Goal: Information Seeking & Learning: Learn about a topic

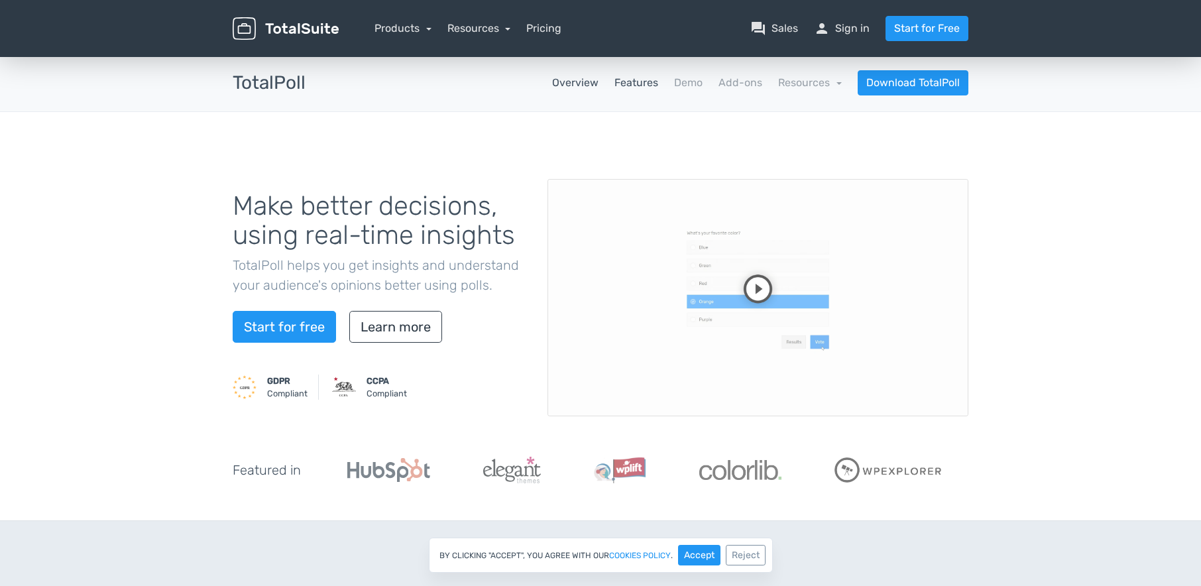
click at [638, 88] on link "Features" at bounding box center [636, 83] width 44 height 16
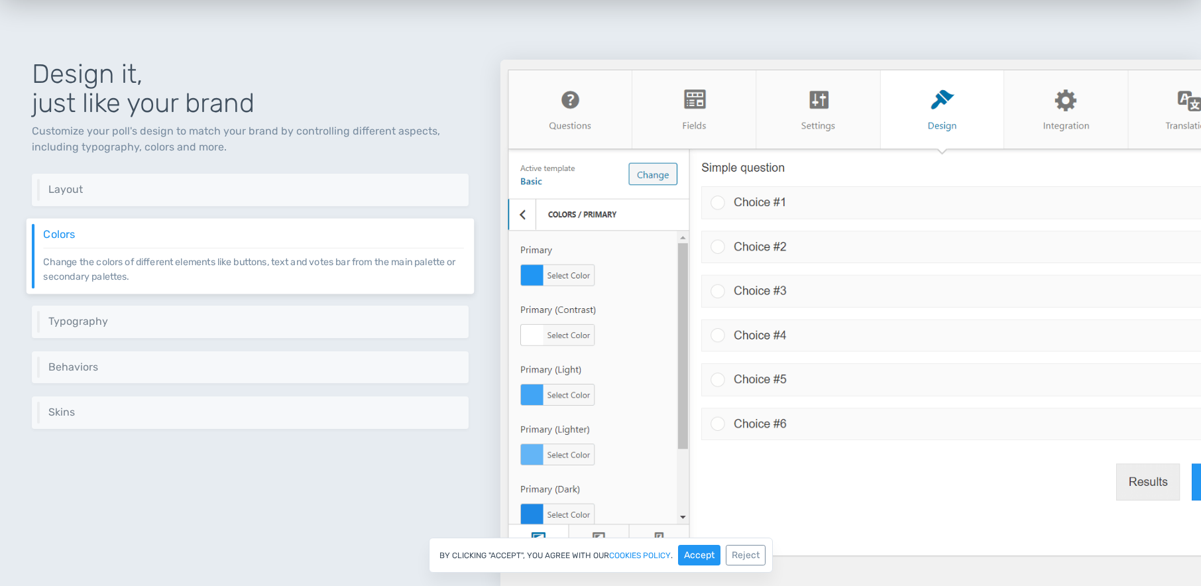
scroll to position [2524, 0]
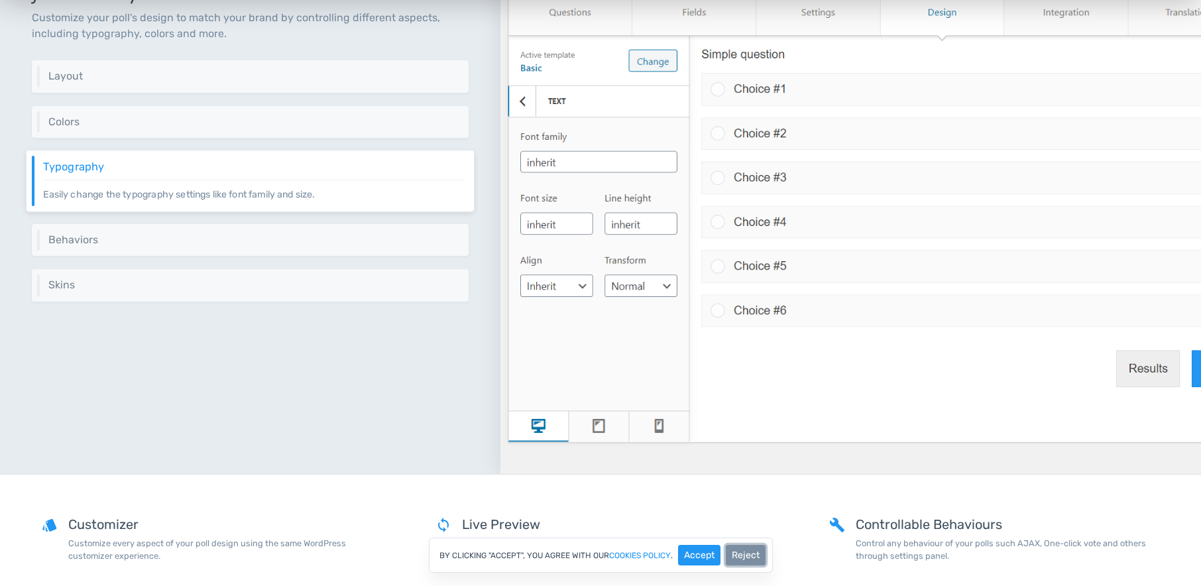
click at [746, 558] on button "Reject" at bounding box center [746, 555] width 40 height 21
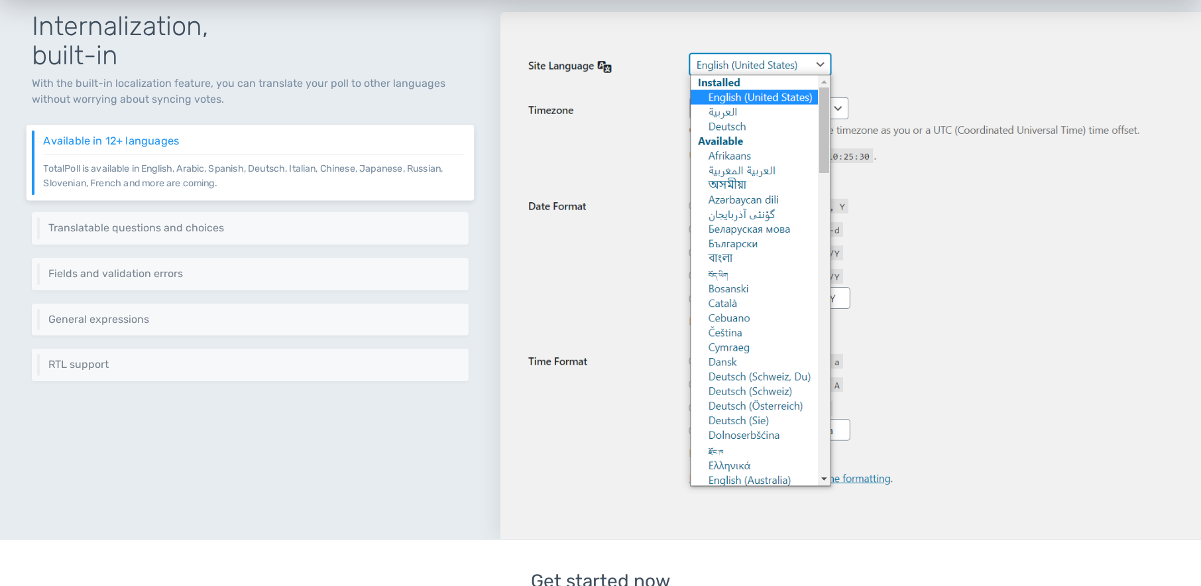
scroll to position [3969, 0]
click at [296, 235] on div "Translatable questions and choices Translate your question and choices easily u…" at bounding box center [250, 227] width 447 height 33
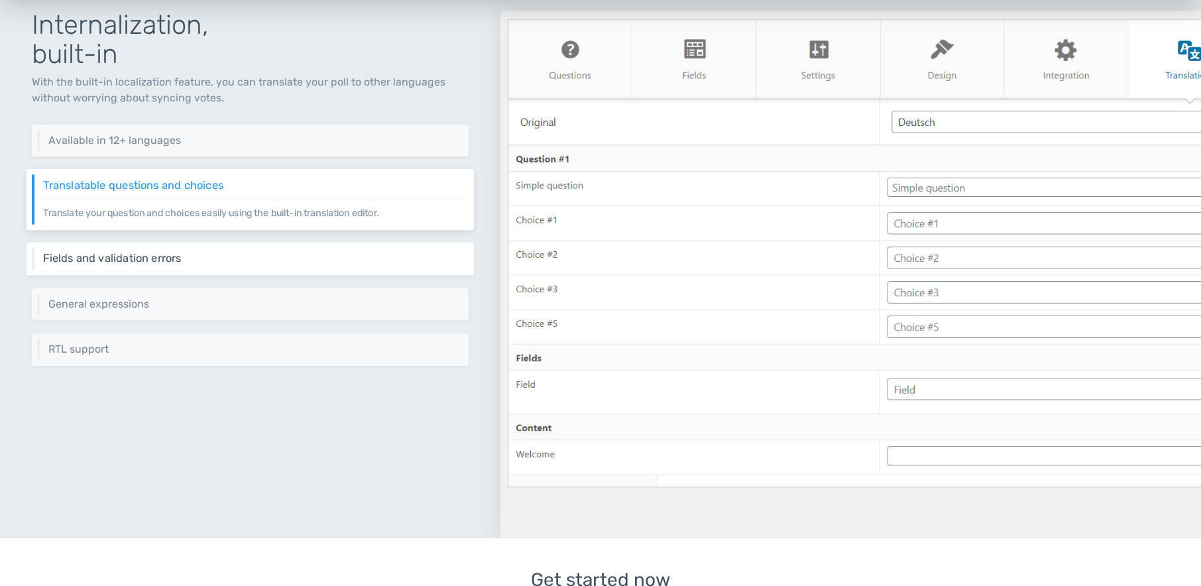
click at [279, 272] on div "Fields and validation errors Translating field labels and validation error is a…" at bounding box center [250, 258] width 447 height 33
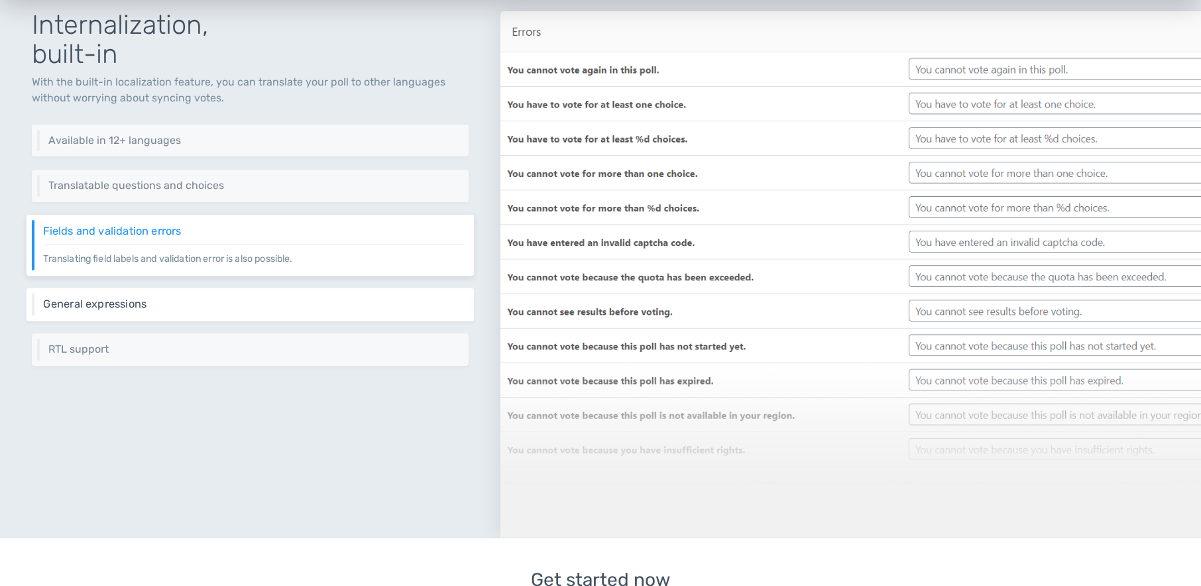
click at [281, 302] on h6 "General expressions" at bounding box center [253, 304] width 420 height 12
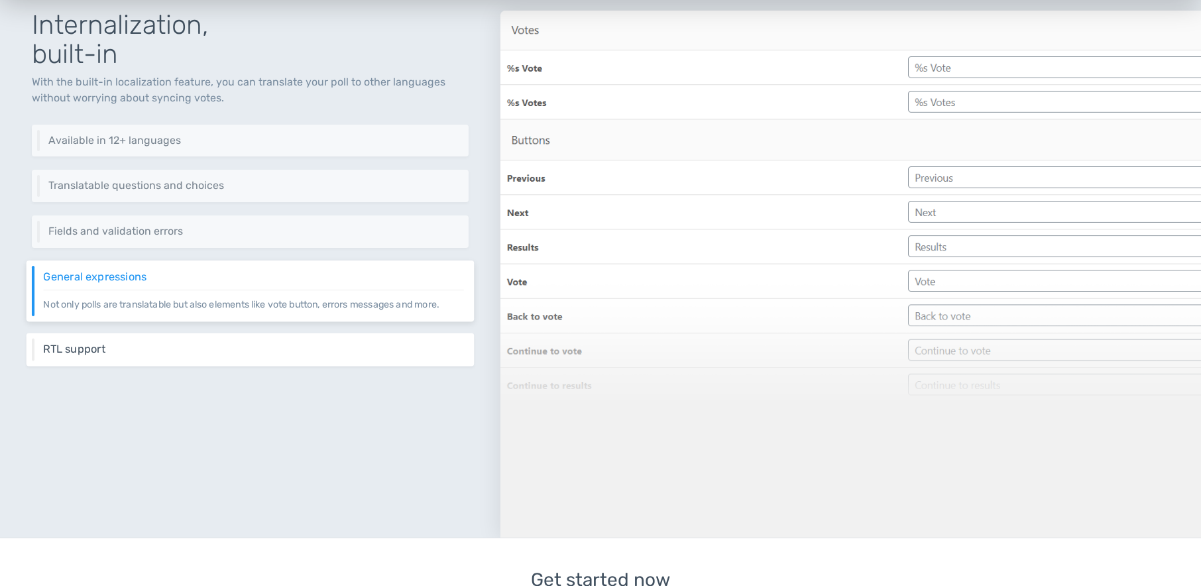
click at [253, 345] on h6 "RTL support" at bounding box center [253, 349] width 420 height 12
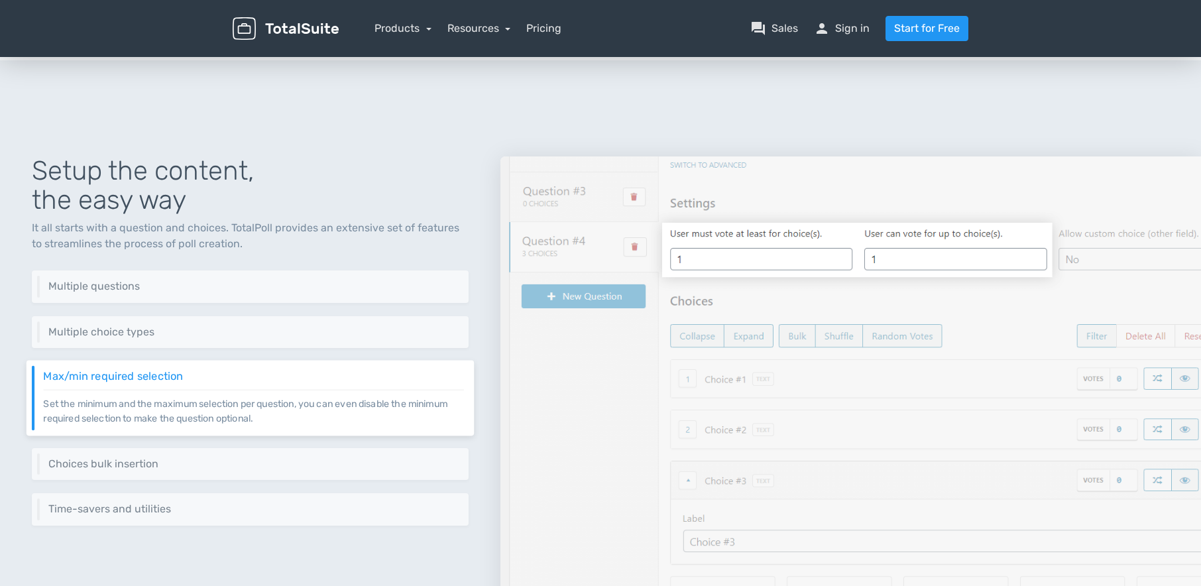
scroll to position [0, 0]
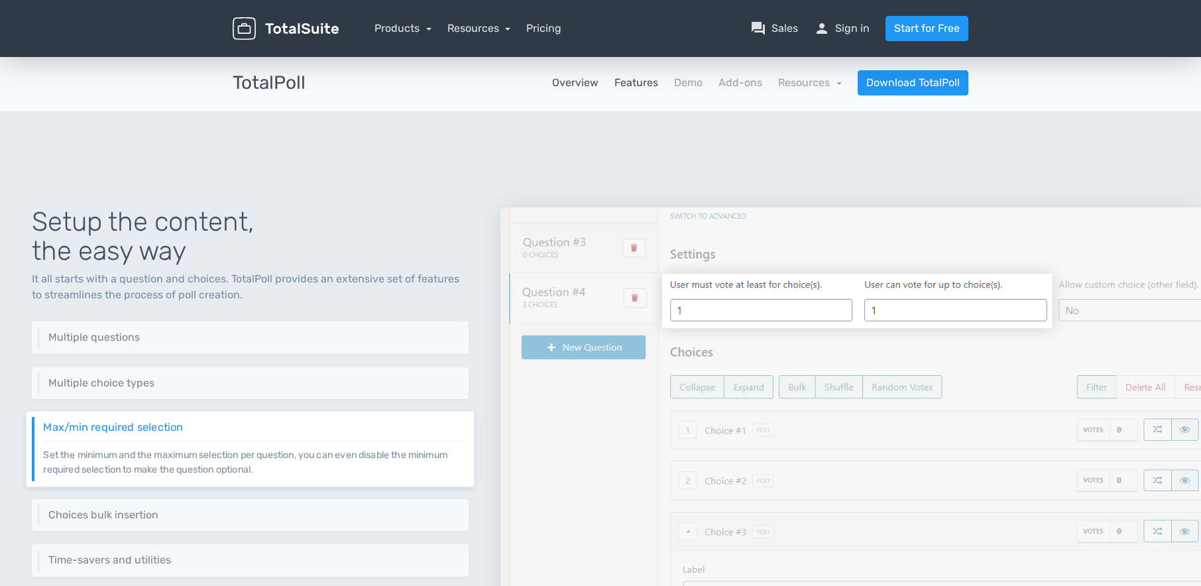
click at [589, 85] on link "Overview" at bounding box center [575, 83] width 46 height 16
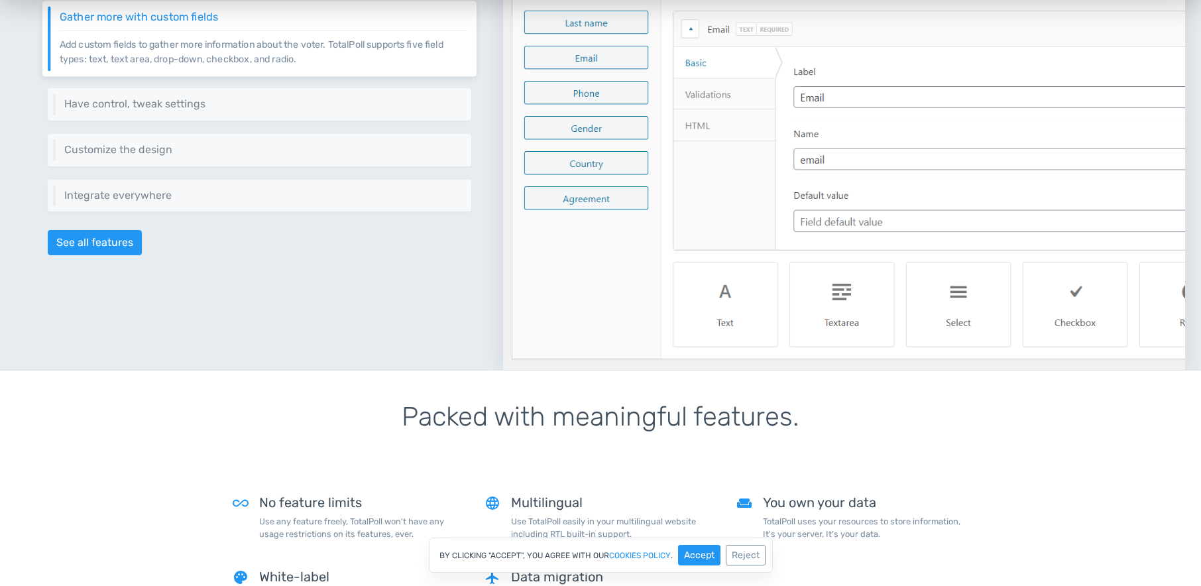
scroll to position [808, 0]
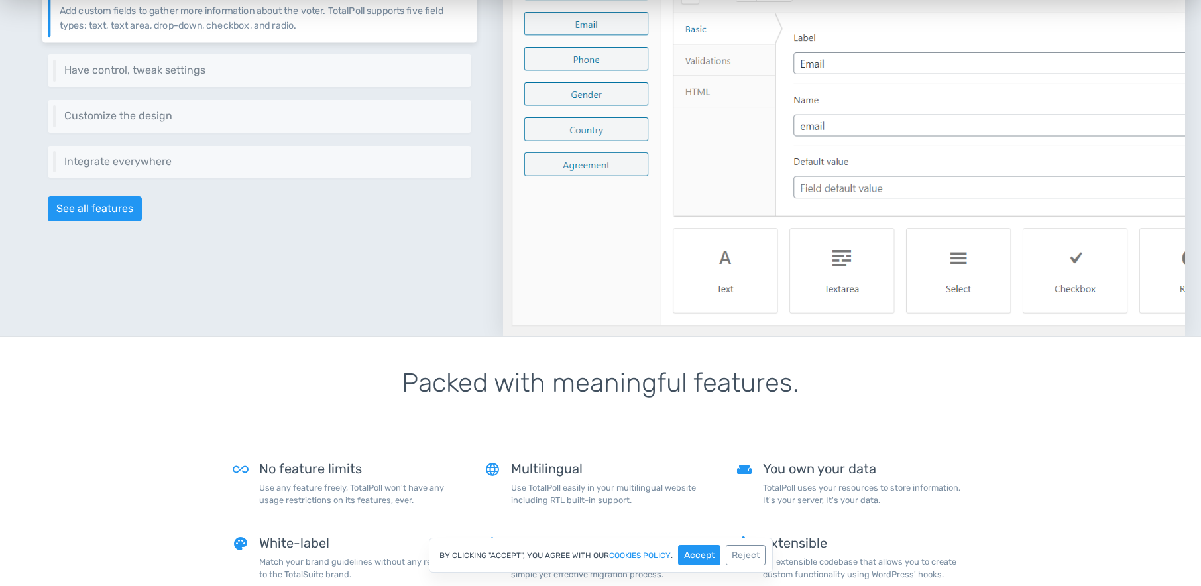
click at [220, 133] on div "Create & Design Polls, Efficiently It all starts with a question and choices. T…" at bounding box center [259, 56] width 487 height 559
click at [240, 122] on p "Change the layout of your poll, colors, interactions, and much more. TotalPoll …" at bounding box center [263, 122] width 407 height 1
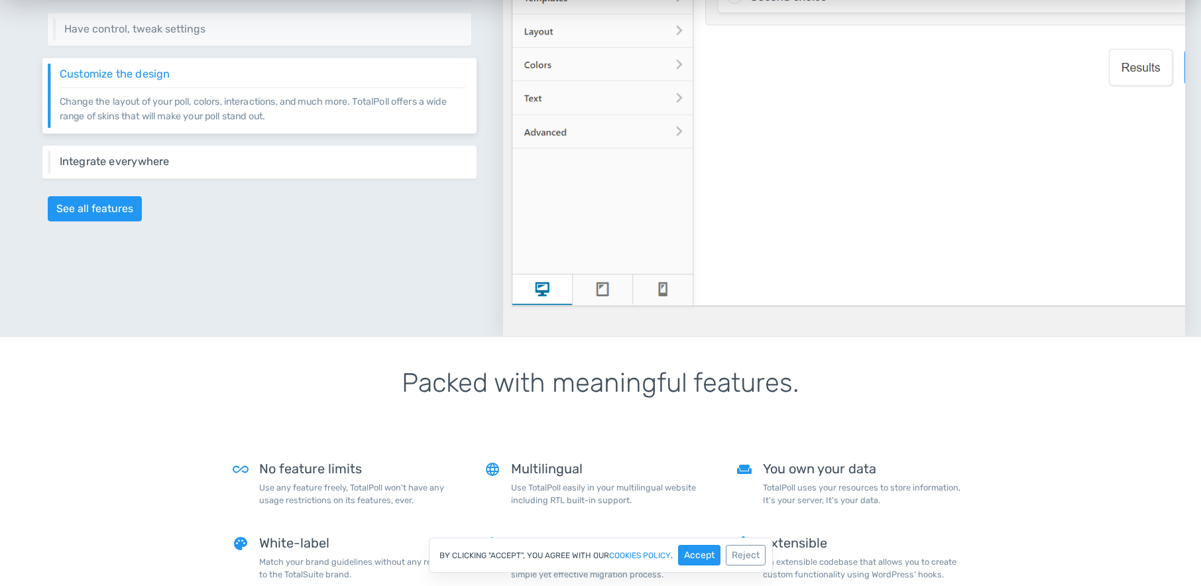
click at [288, 159] on h6 "Integrate everywhere" at bounding box center [263, 161] width 407 height 12
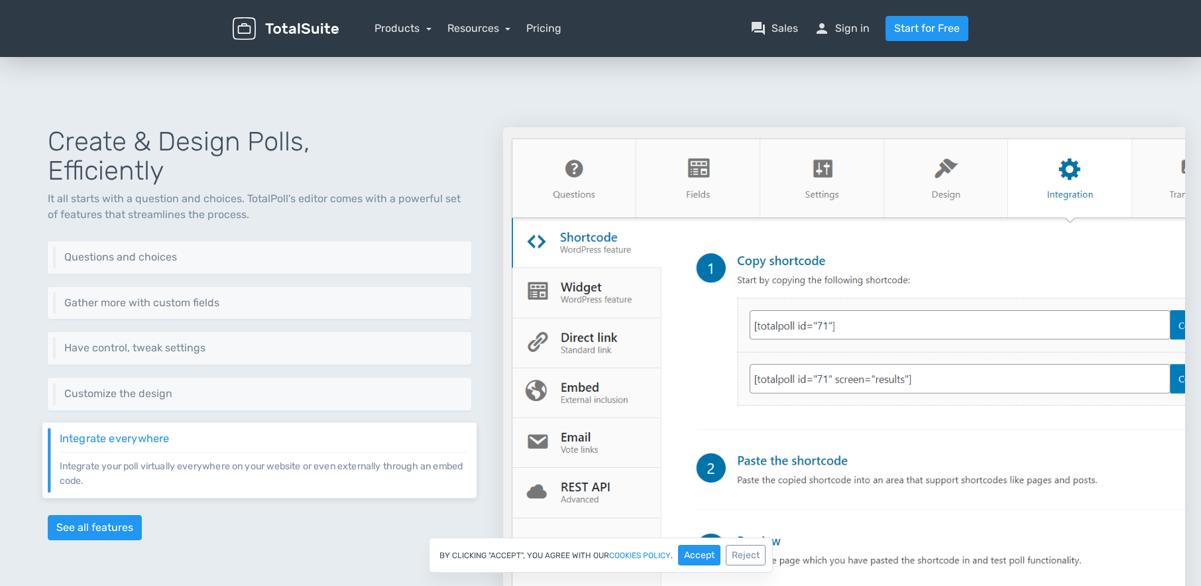
scroll to position [463, 0]
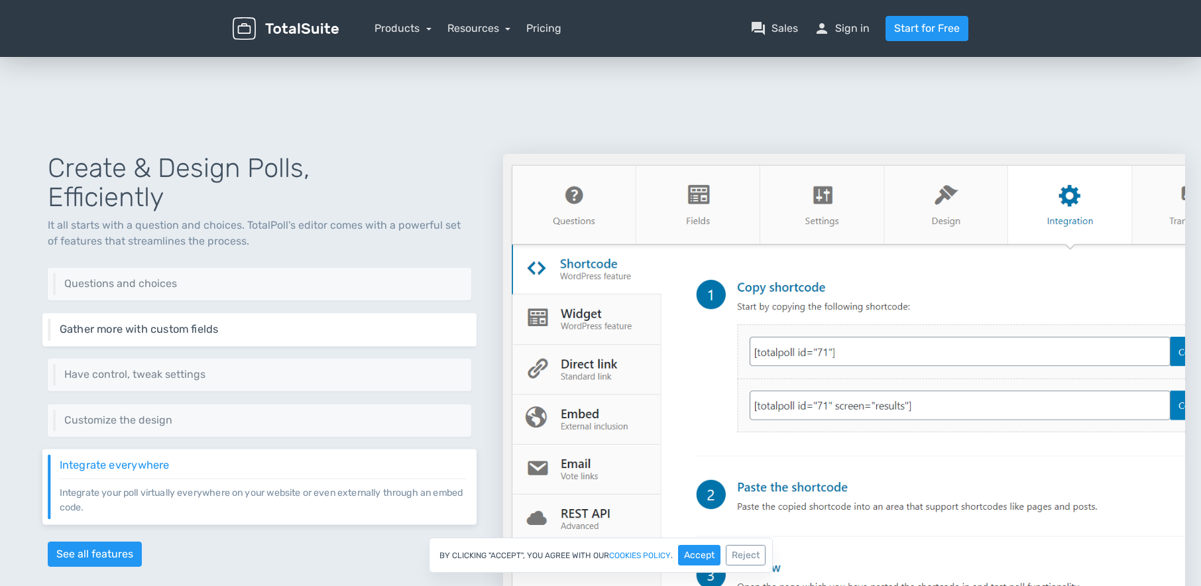
click at [222, 327] on h6 "Gather more with custom fields" at bounding box center [263, 329] width 407 height 12
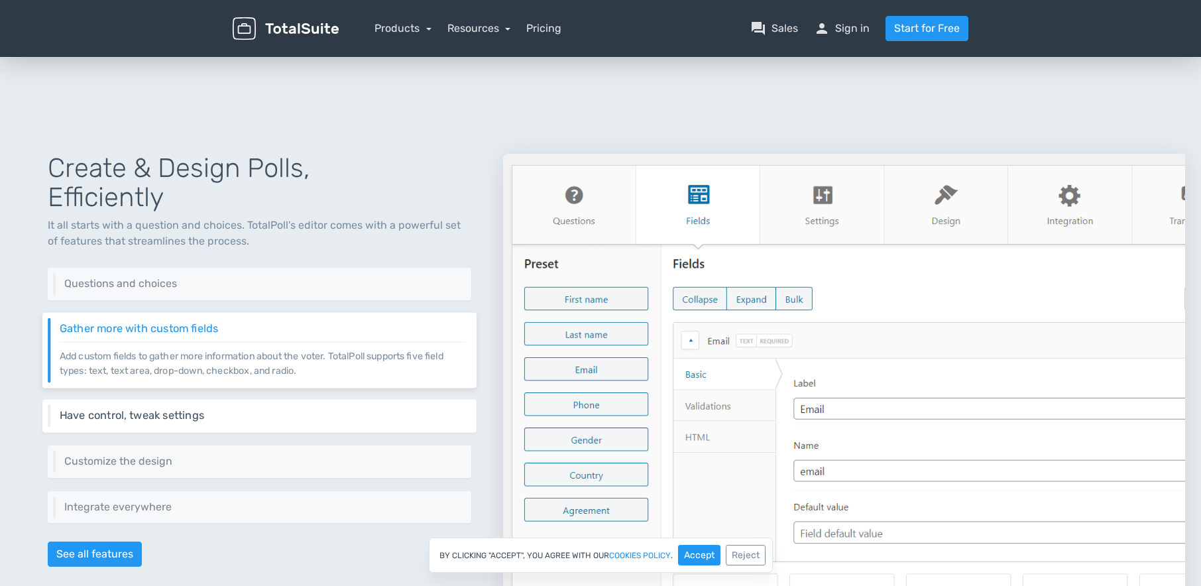
click at [302, 407] on div "Have control, tweak settings Control different aspects of your poll via a set o…" at bounding box center [259, 416] width 434 height 33
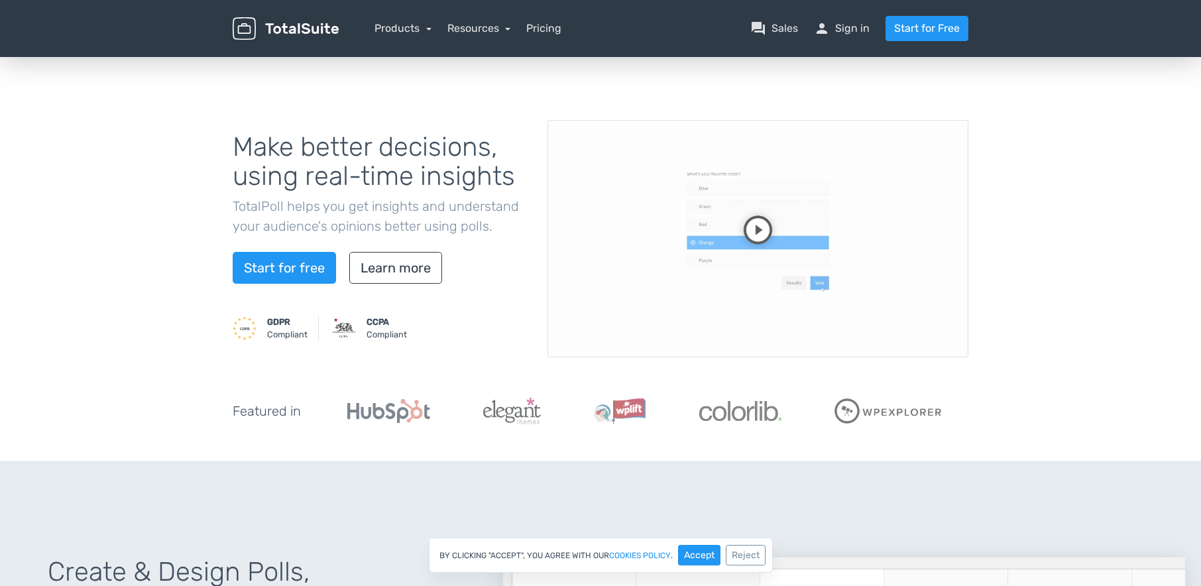
scroll to position [0, 0]
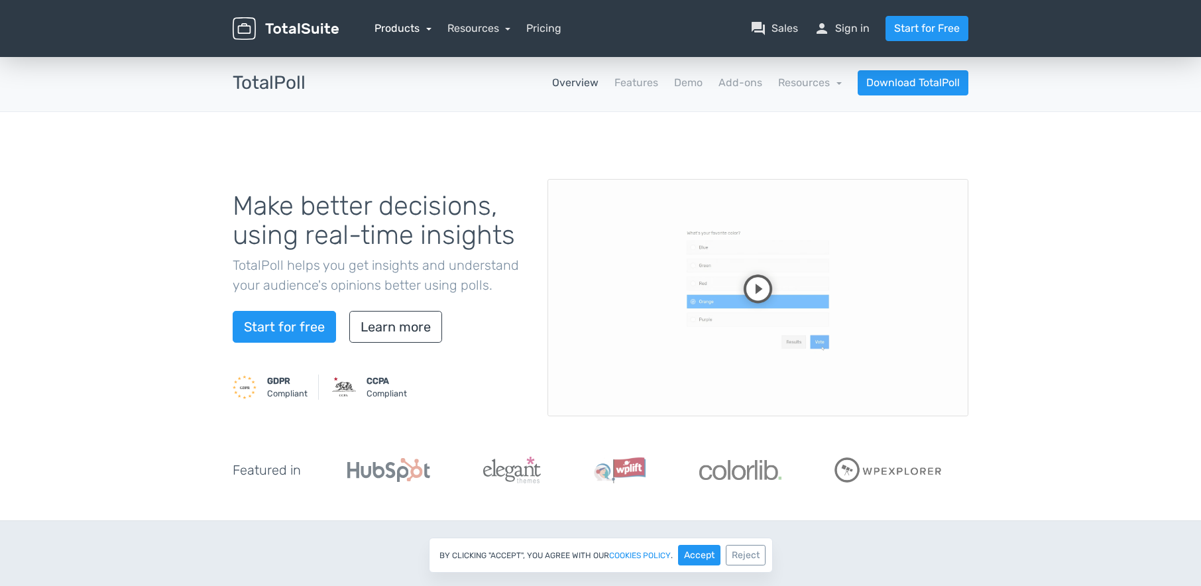
click at [400, 30] on link "Products" at bounding box center [403, 28] width 57 height 13
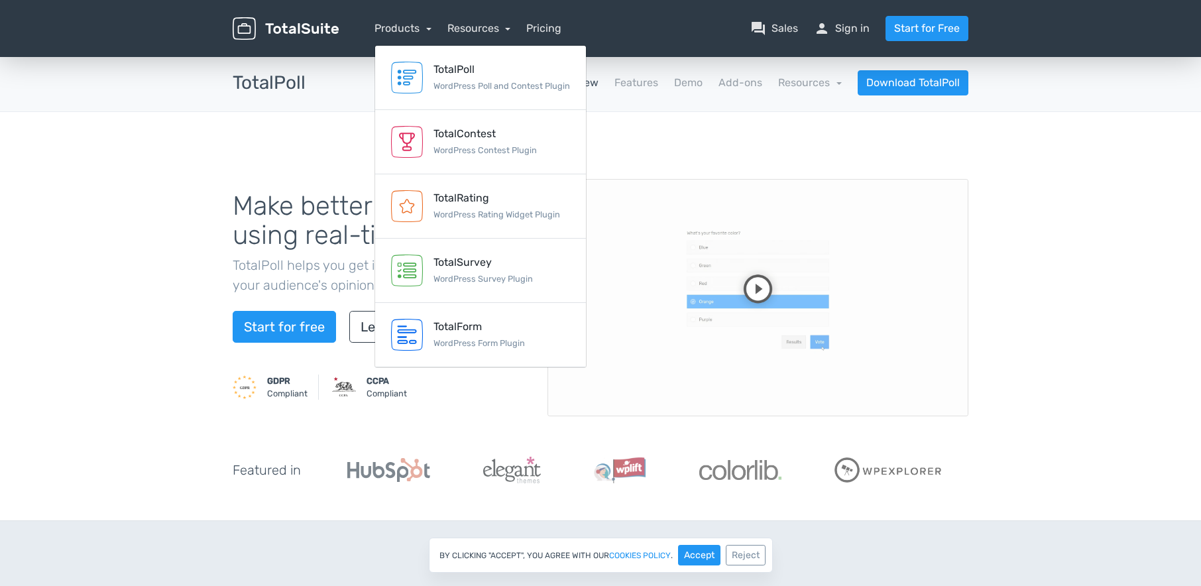
click at [650, 127] on div "Make better decisions, using real-time insights TotalPoll helps you get insight…" at bounding box center [600, 316] width 1201 height 409
